Goal: Task Accomplishment & Management: Complete application form

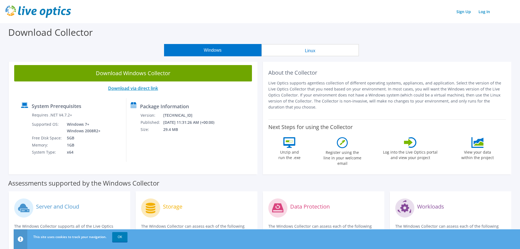
click at [153, 90] on link "Download via direct link" at bounding box center [133, 88] width 50 height 6
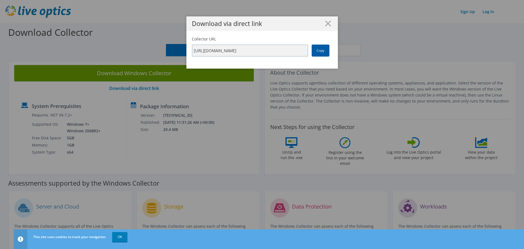
click at [321, 51] on link "Copy" at bounding box center [321, 50] width 18 height 12
click at [326, 23] on line at bounding box center [327, 23] width 5 height 5
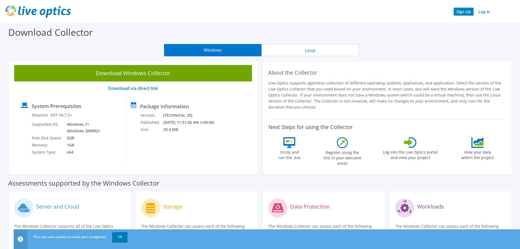
click at [462, 13] on link "Sign Up" at bounding box center [464, 12] width 20 height 8
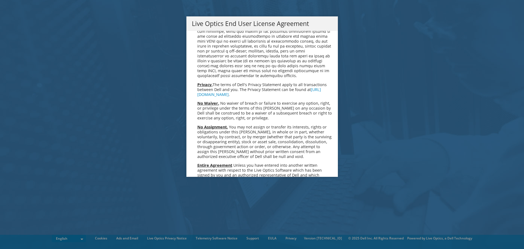
scroll to position [2064, 0]
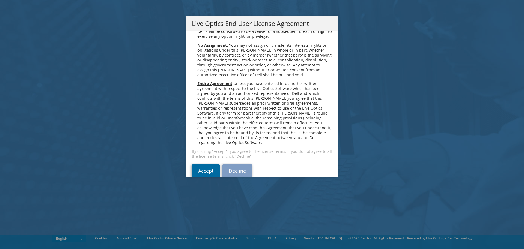
click at [207, 164] on link "Accept" at bounding box center [206, 170] width 28 height 13
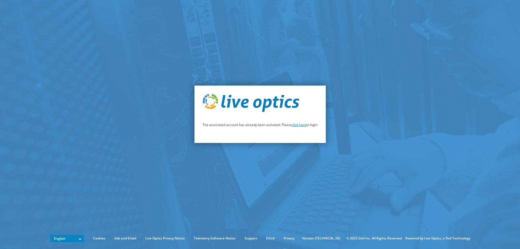
click at [302, 125] on link "click here" at bounding box center [299, 124] width 14 height 5
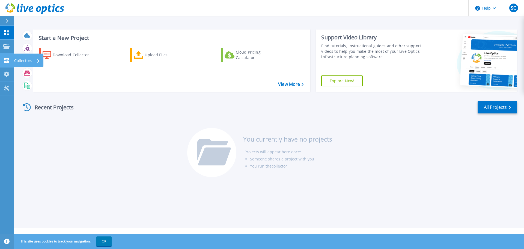
click at [3, 58] on link "Collectors Collectors" at bounding box center [7, 60] width 14 height 14
